Goal: Information Seeking & Learning: Learn about a topic

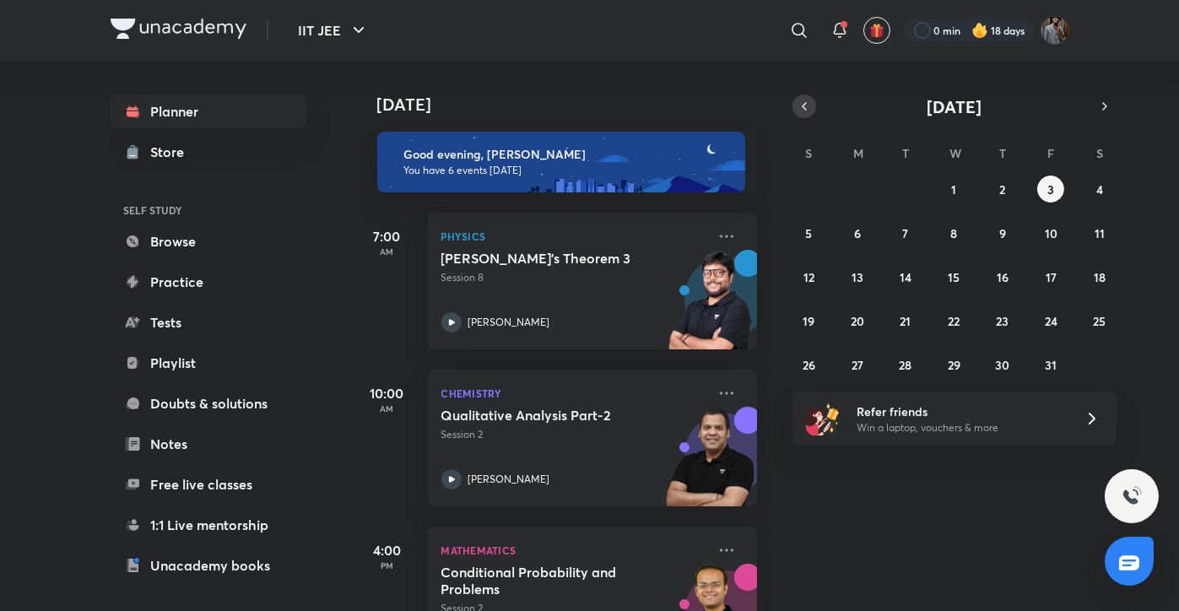
click at [803, 101] on icon "button" at bounding box center [805, 106] width 14 height 15
click at [1046, 316] on abbr "26" at bounding box center [1051, 321] width 13 height 16
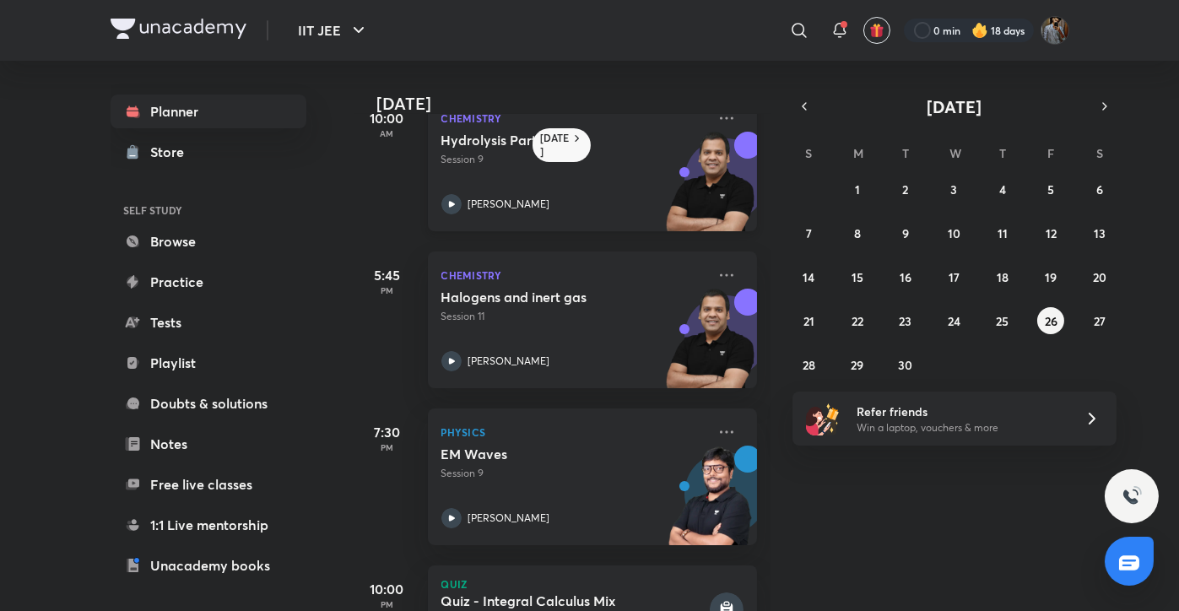
scroll to position [269, 0]
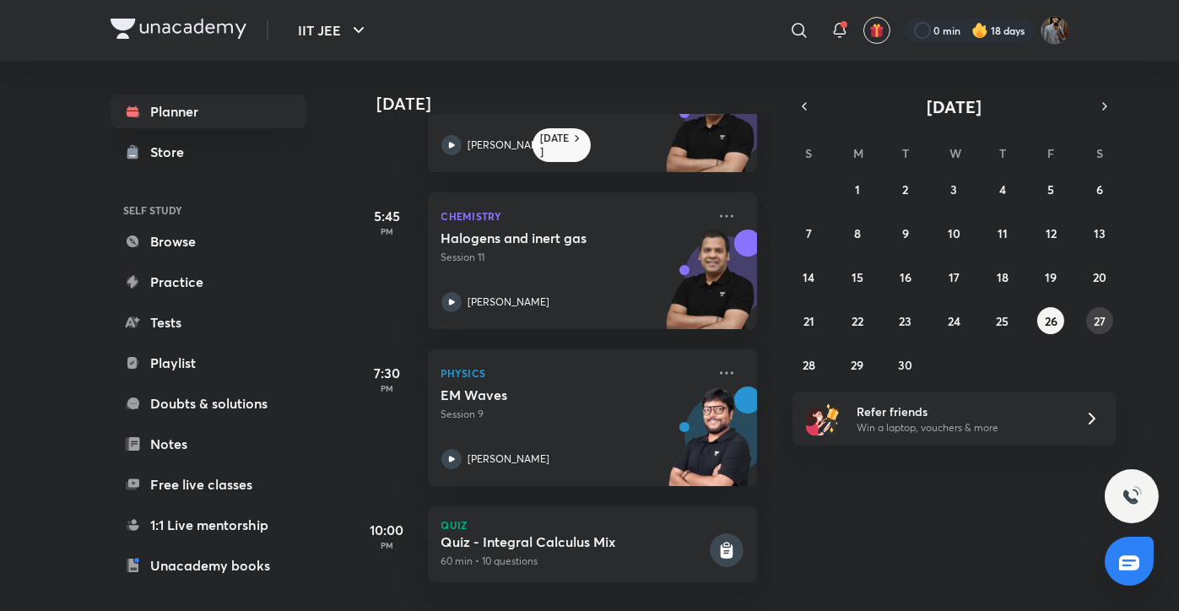
click at [1094, 323] on abbr "27" at bounding box center [1100, 321] width 12 height 16
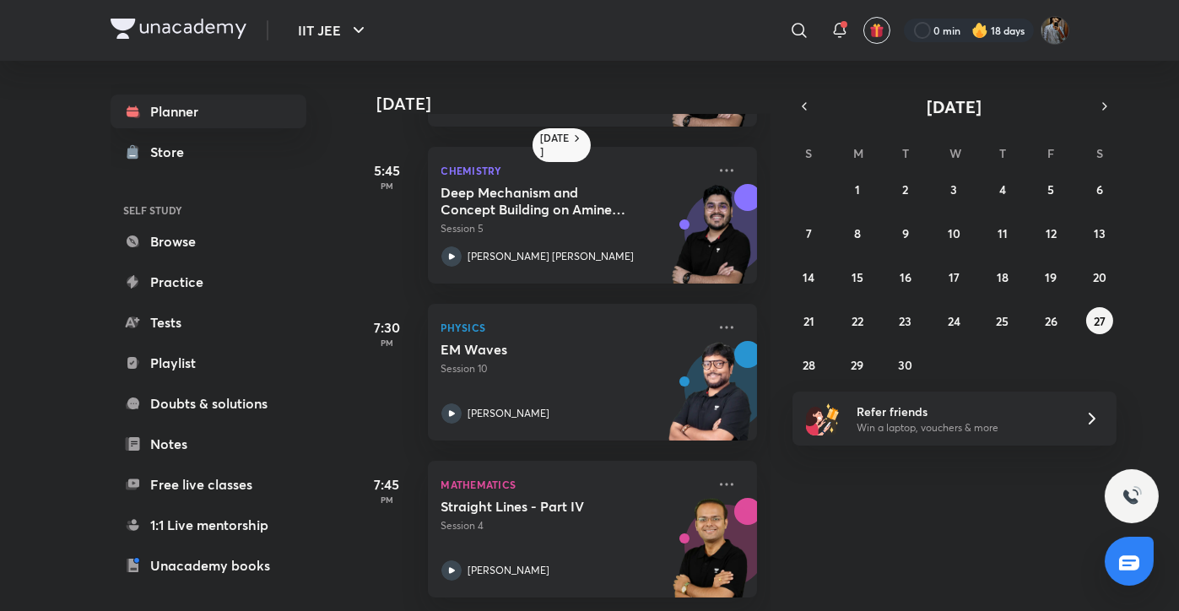
scroll to position [0, 0]
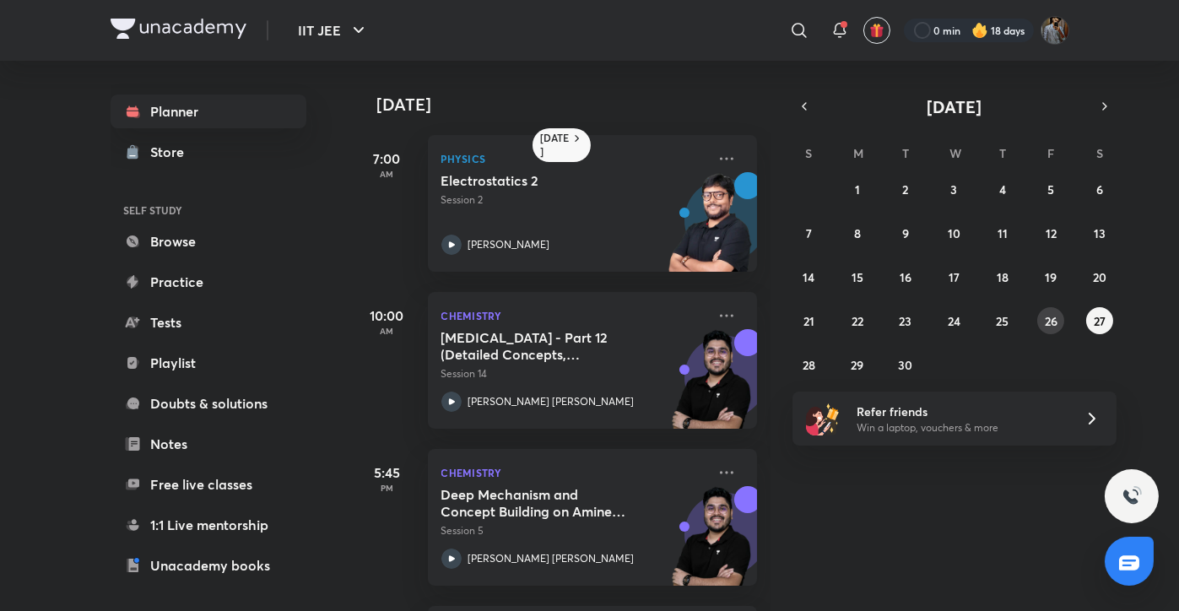
click at [1053, 324] on abbr "26" at bounding box center [1051, 321] width 13 height 16
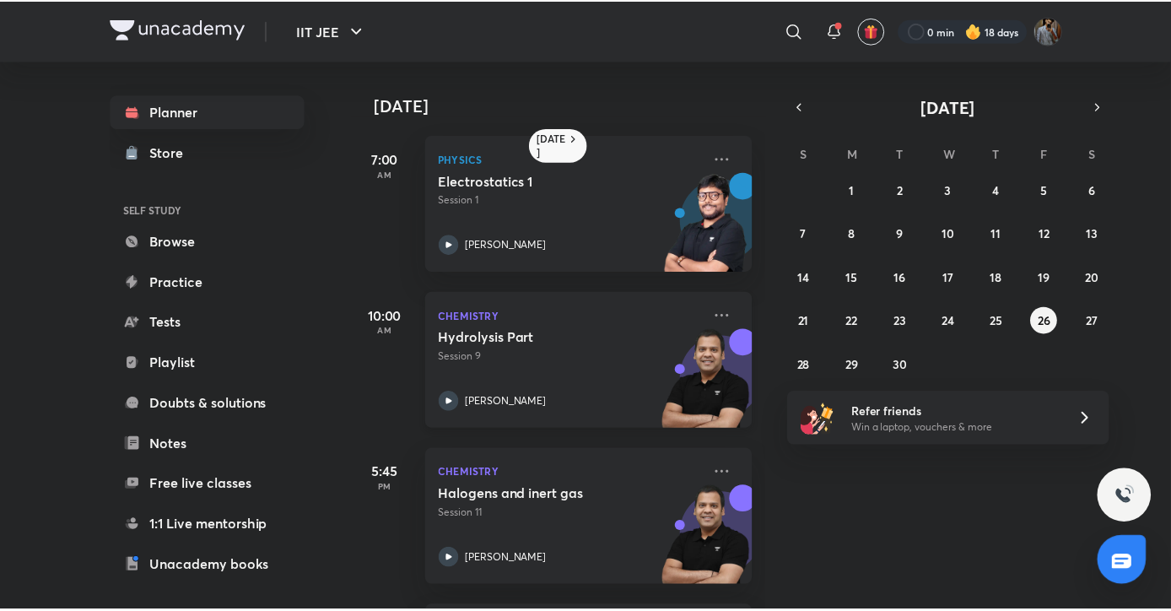
scroll to position [269, 0]
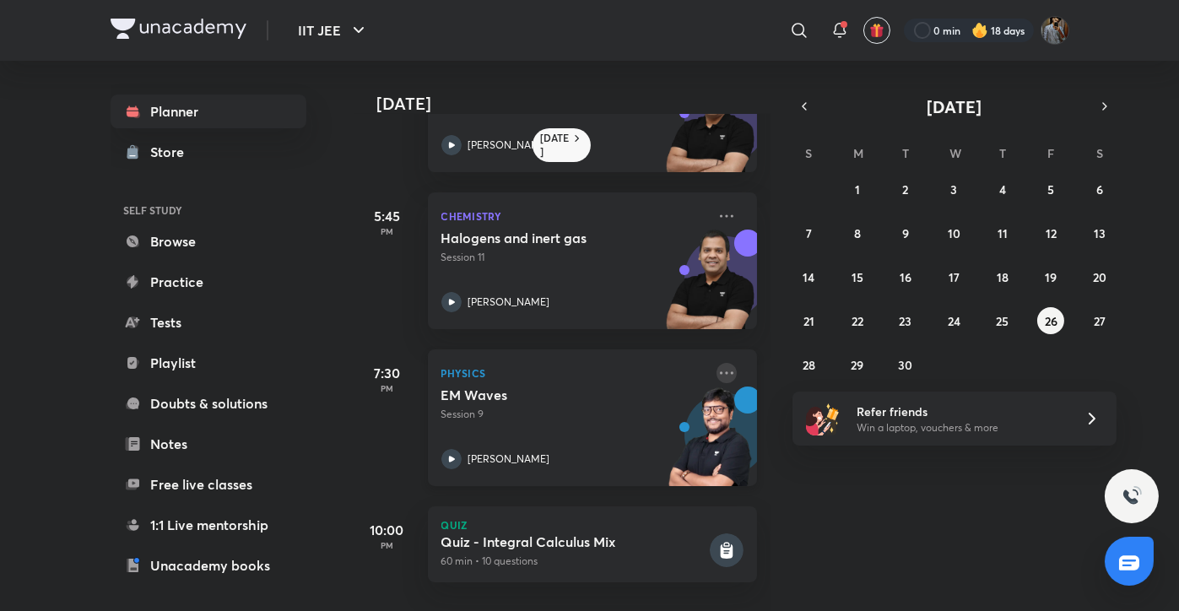
click at [717, 363] on icon at bounding box center [727, 373] width 20 height 20
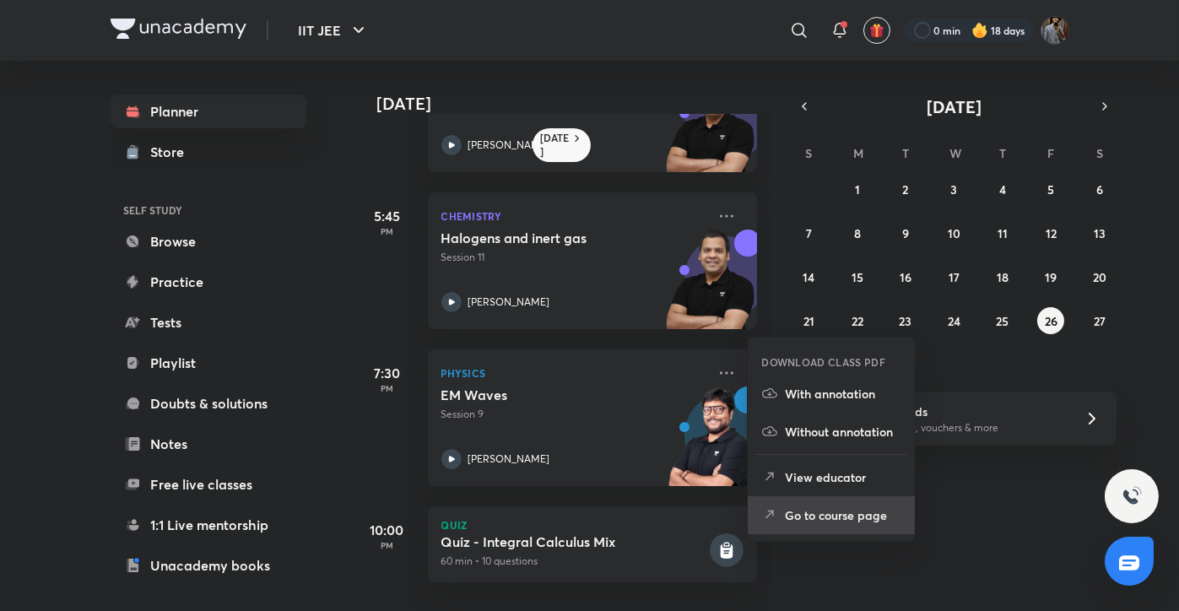
click at [808, 511] on p "Go to course page" at bounding box center [843, 515] width 116 height 18
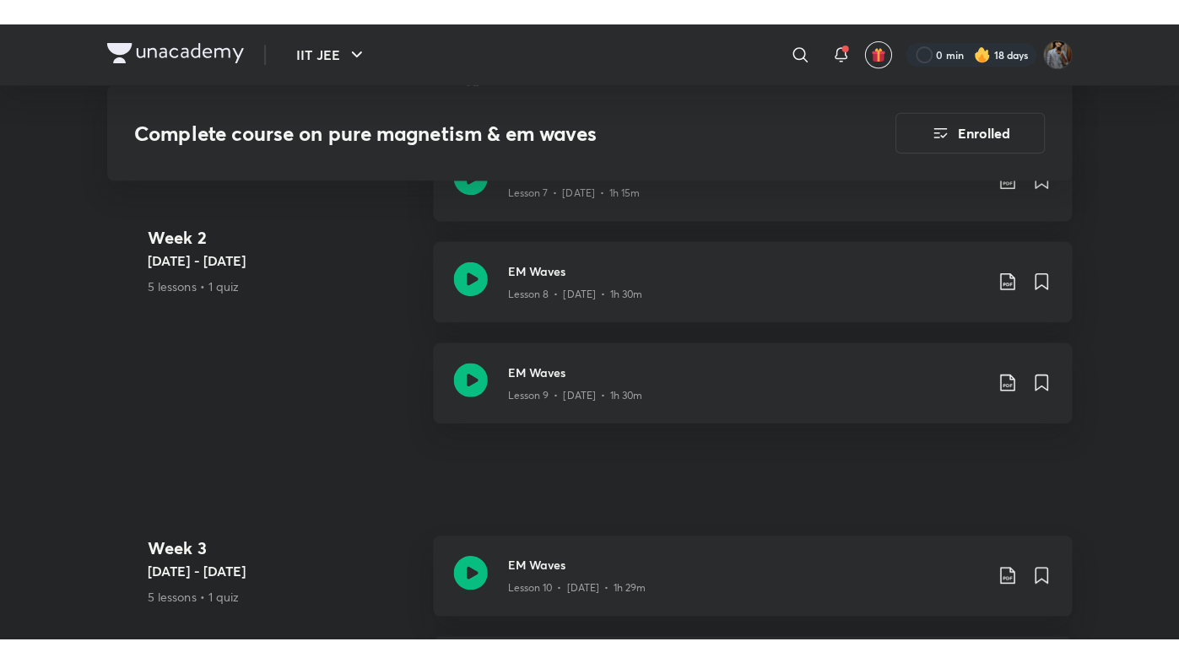
scroll to position [1734, 0]
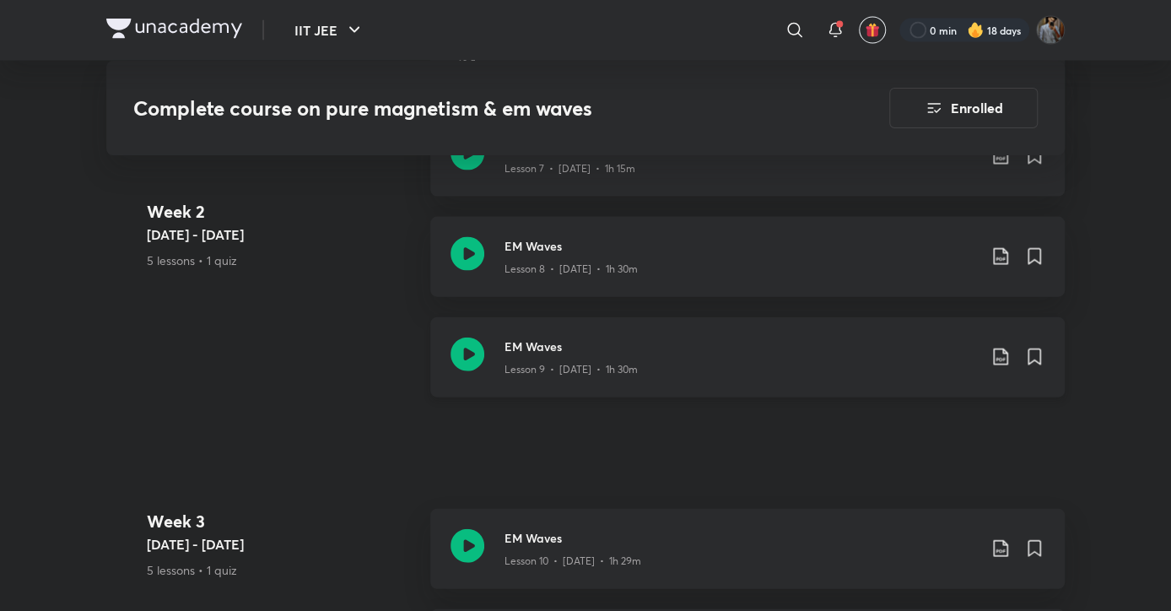
click at [471, 338] on icon at bounding box center [468, 355] width 34 height 34
